Goal: Information Seeking & Learning: Learn about a topic

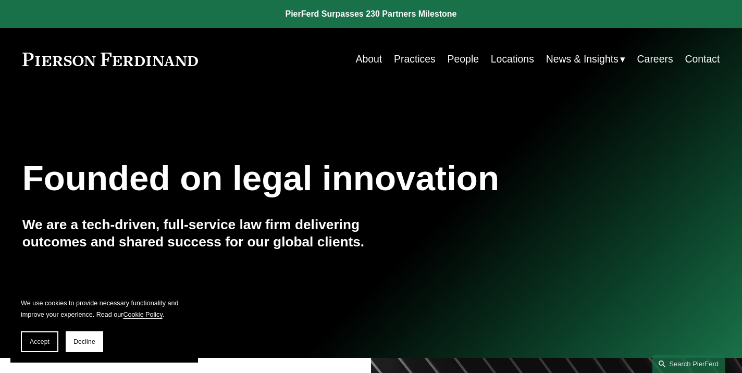
click at [465, 60] on link "People" at bounding box center [463, 59] width 31 height 20
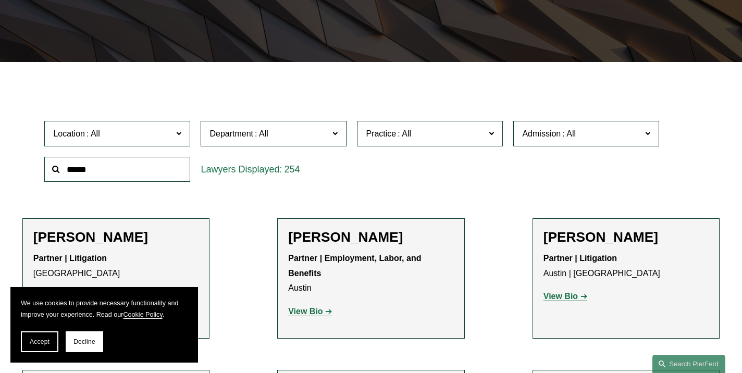
scroll to position [229, 0]
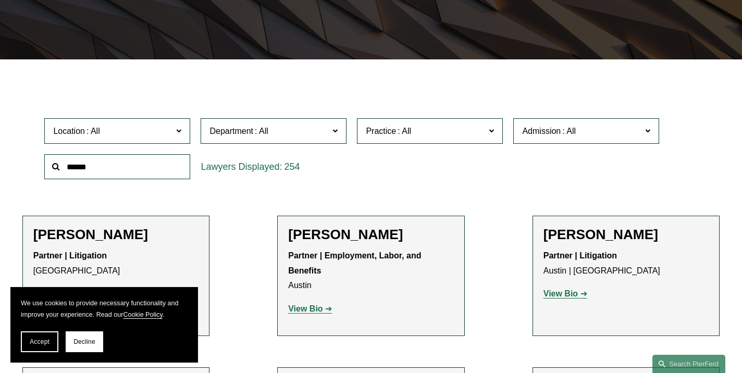
click at [258, 167] on div "254" at bounding box center [274, 167] width 146 height 26
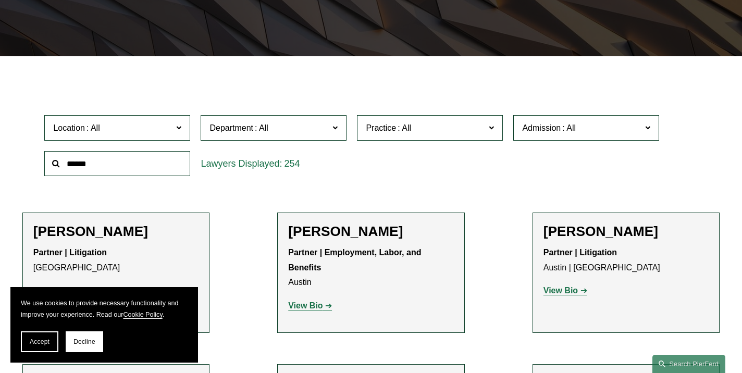
scroll to position [232, 0]
drag, startPoint x: 456, startPoint y: 128, endPoint x: 433, endPoint y: 156, distance: 36.3
click at [433, 156] on div "Location All Atlanta Austin Boston Charlotte Chicago Cincinnati Cleveland Colum…" at bounding box center [371, 145] width 664 height 71
click at [103, 166] on input "text" at bounding box center [117, 164] width 146 height 26
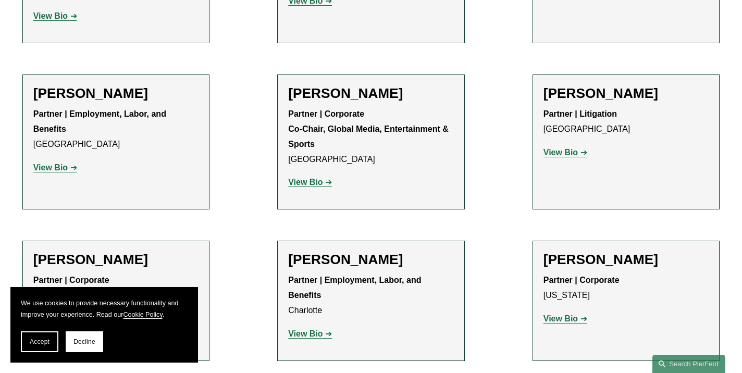
scroll to position [11706, 0]
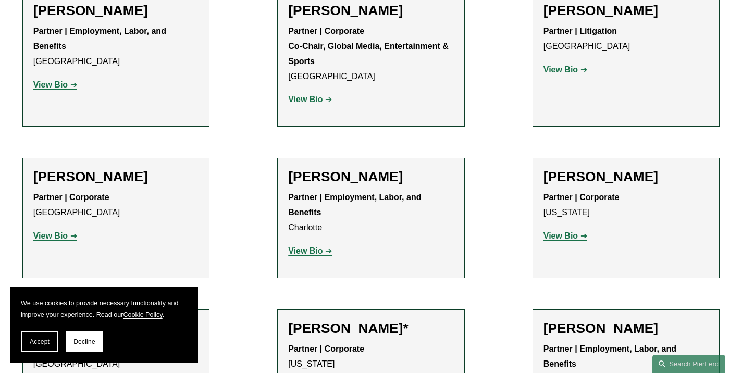
scroll to position [11788, 0]
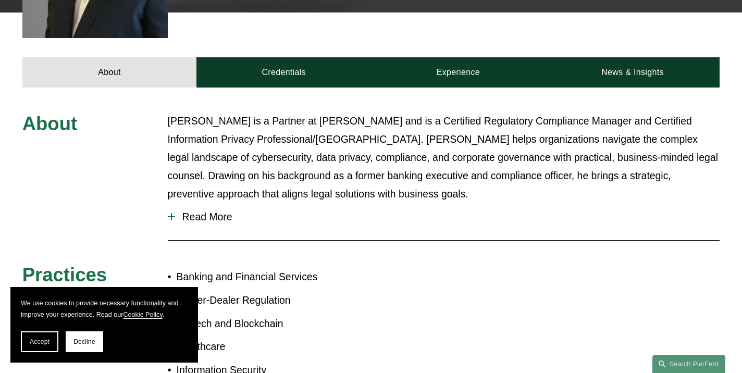
scroll to position [330, 0]
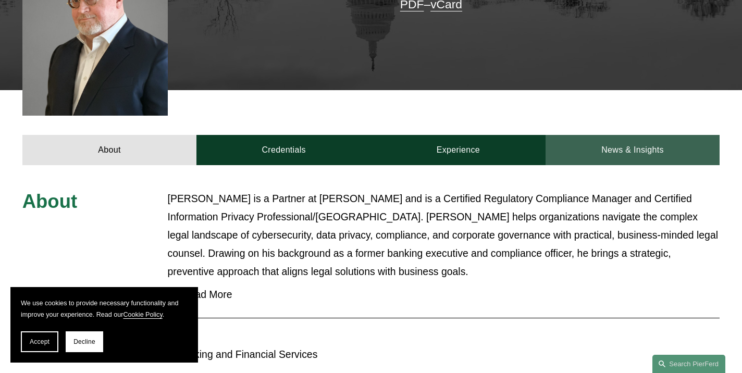
click at [637, 135] on link "News & Insights" at bounding box center [633, 150] width 175 height 30
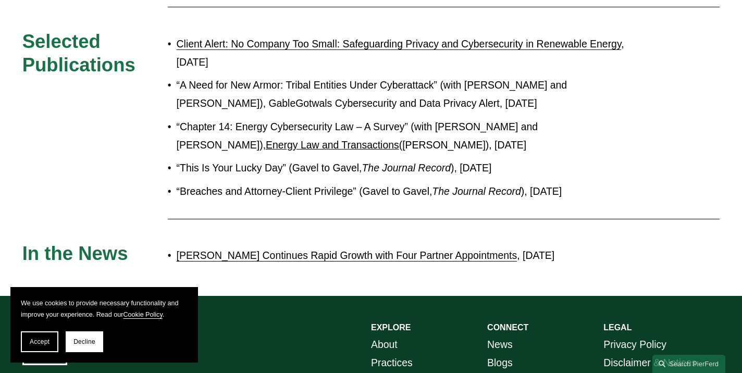
scroll to position [1224, 0]
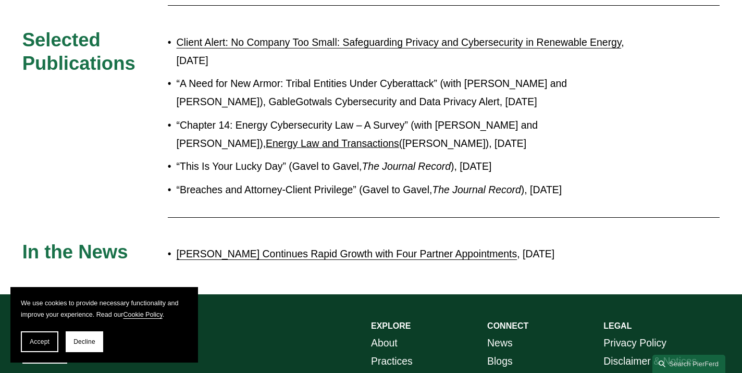
click at [303, 248] on link "Pierson Ferdinand Continues Rapid Growth with Four Partner Appointments" at bounding box center [347, 253] width 341 height 11
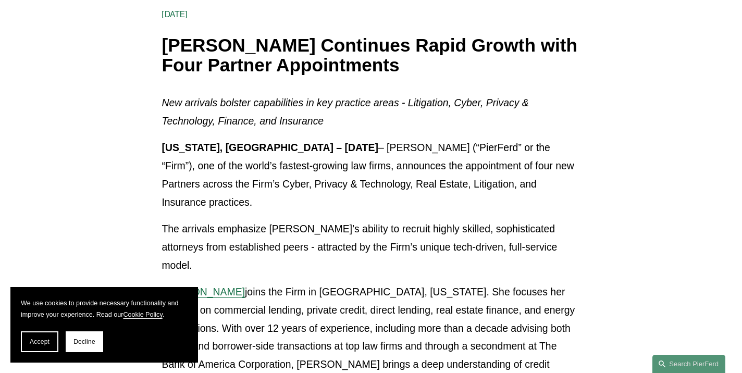
scroll to position [201, 0]
